Goal: Navigation & Orientation: Find specific page/section

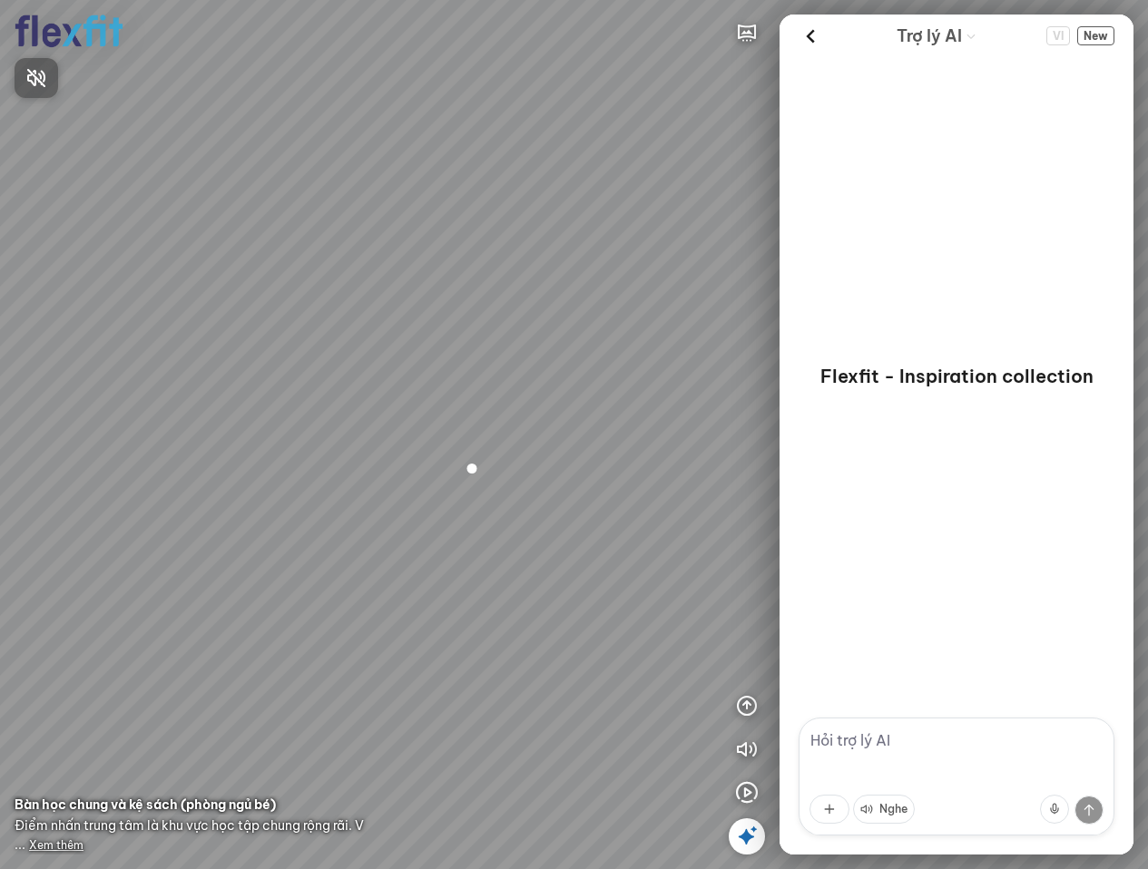
click at [754, 28] on div at bounding box center [574, 434] width 1148 height 869
click at [746, 31] on icon "button" at bounding box center [747, 33] width 22 height 22
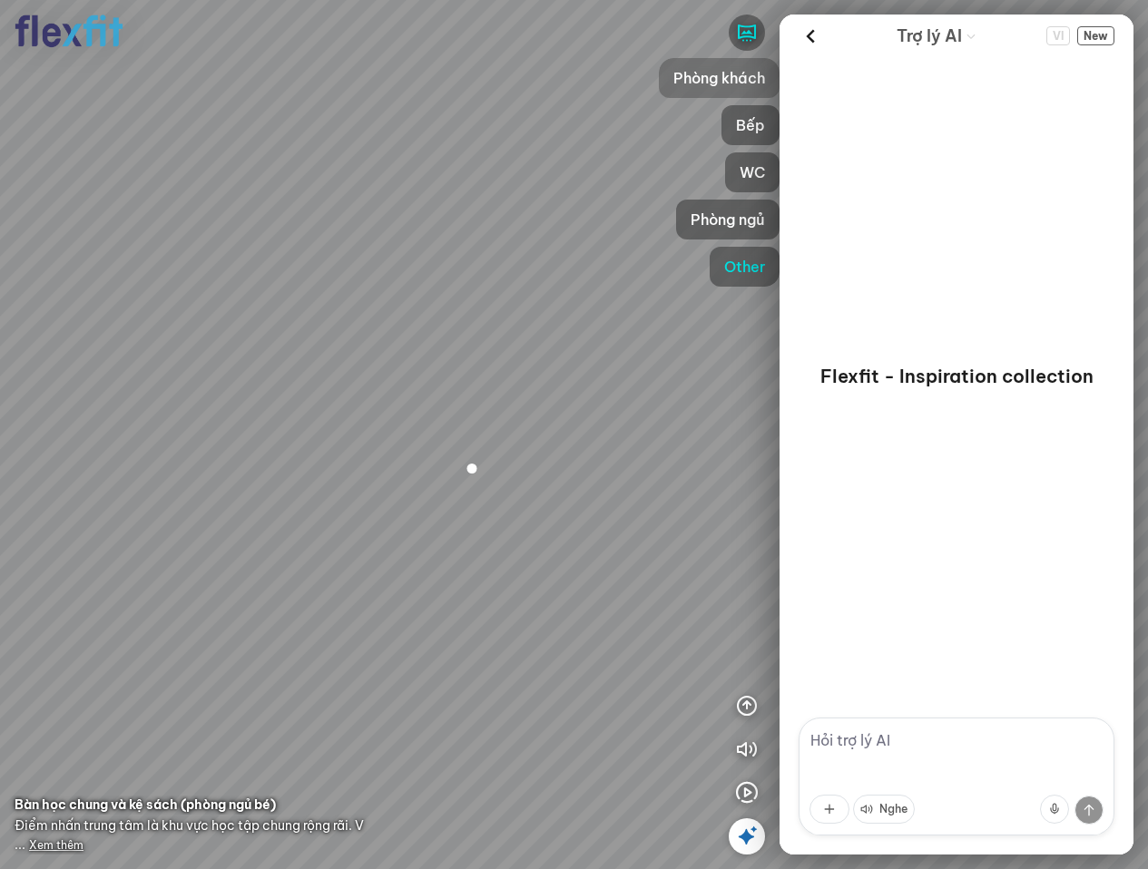
click at [709, 80] on span "Phòng khách" at bounding box center [719, 78] width 92 height 22
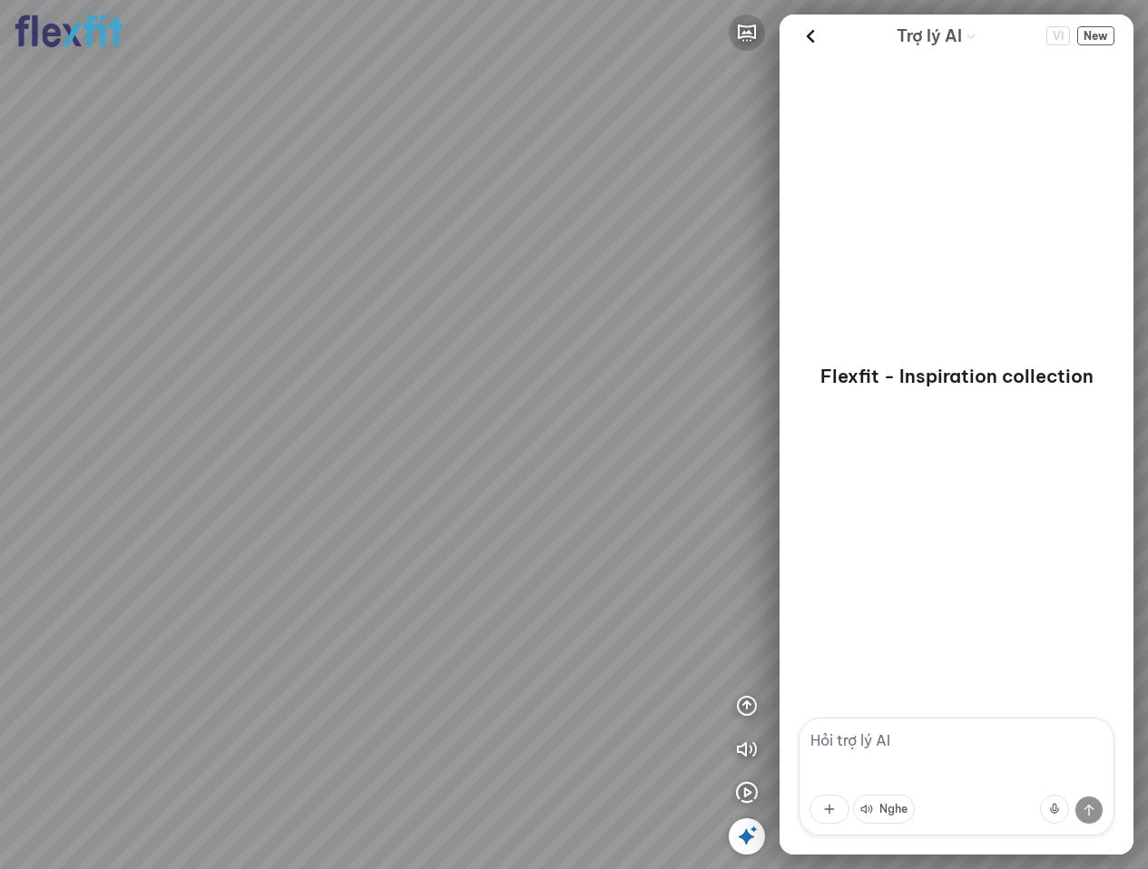
click at [758, 25] on button "button" at bounding box center [747, 33] width 36 height 36
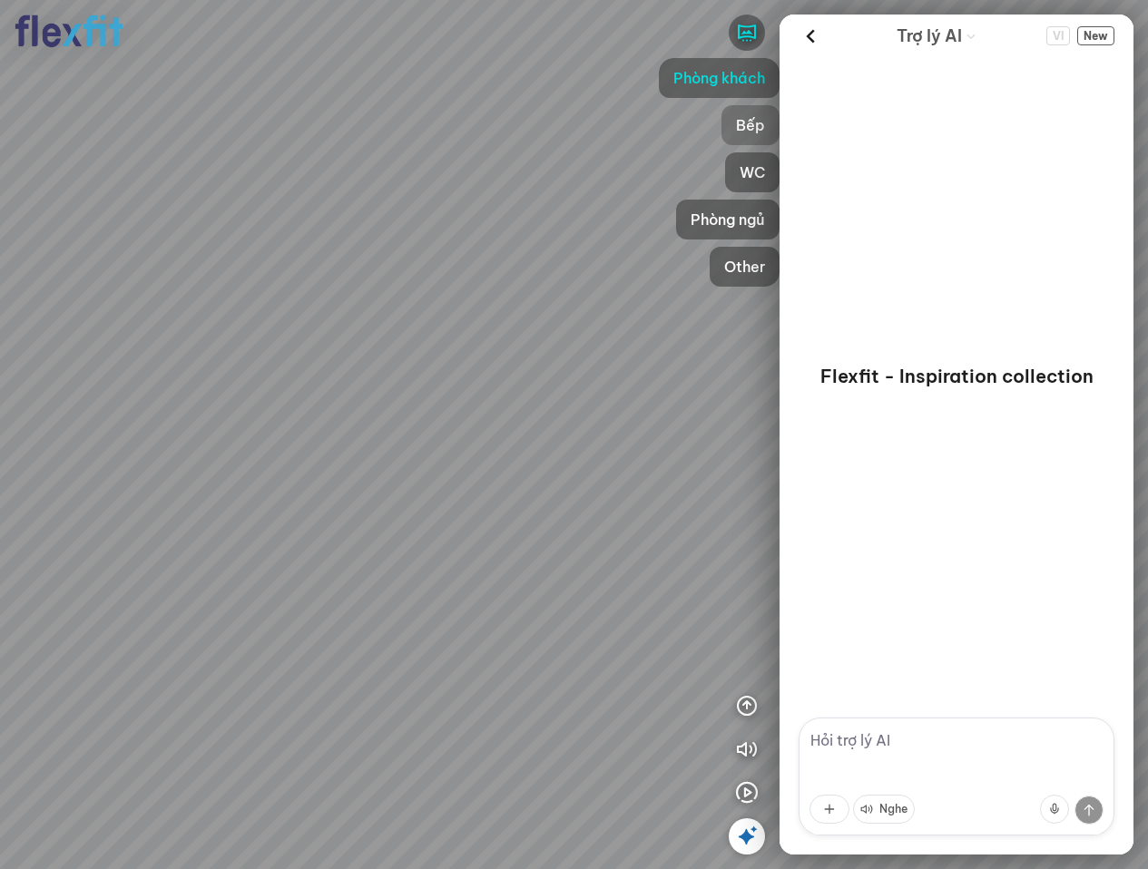
click at [745, 126] on span "Bếp" at bounding box center [750, 125] width 29 height 22
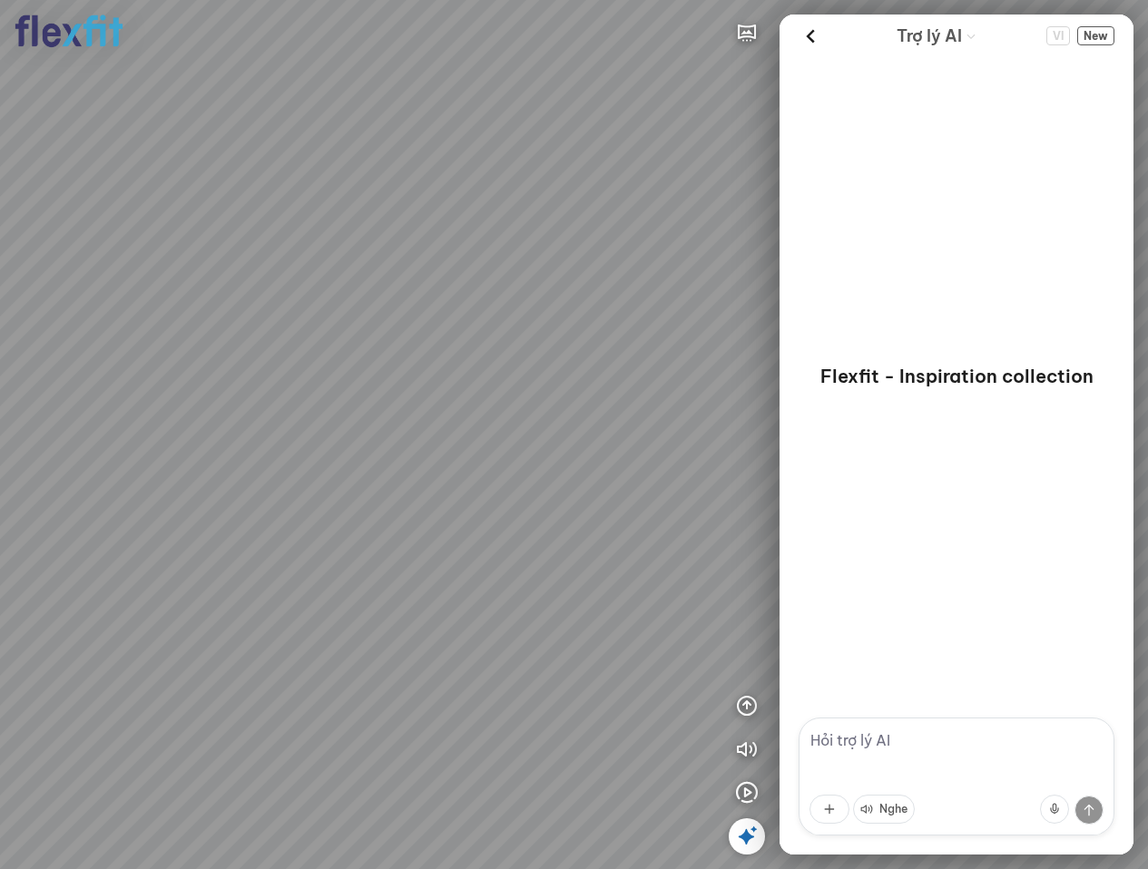
drag, startPoint x: 465, startPoint y: 47, endPoint x: 445, endPoint y: 11, distance: 41.0
click at [462, 47] on div at bounding box center [574, 434] width 1148 height 869
